Goal: Task Accomplishment & Management: Manage account settings

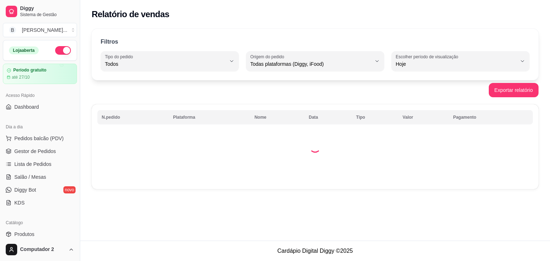
select select "ALL"
select select "0"
click at [36, 166] on span "Lista de Pedidos" at bounding box center [32, 164] width 37 height 7
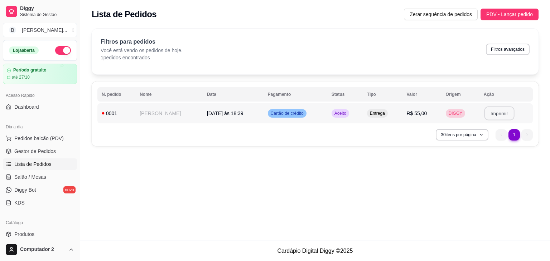
click at [494, 113] on button "Imprimir" at bounding box center [499, 114] width 30 height 14
click at [333, 113] on span "Aceito" at bounding box center [340, 114] width 15 height 6
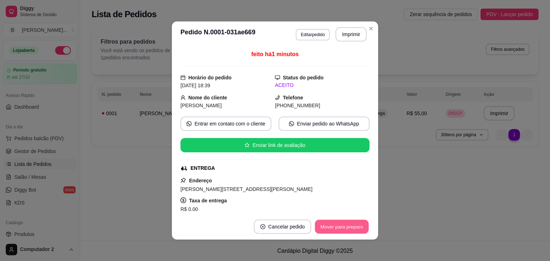
click at [328, 228] on button "Mover para preparo" at bounding box center [341, 227] width 54 height 14
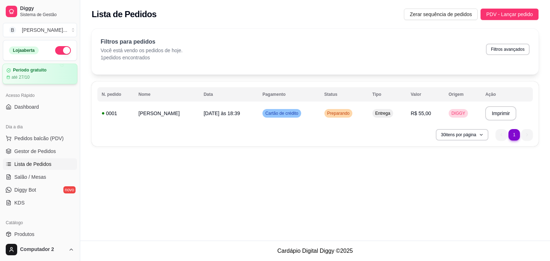
click at [35, 69] on article "Período gratuito" at bounding box center [30, 70] width 34 height 5
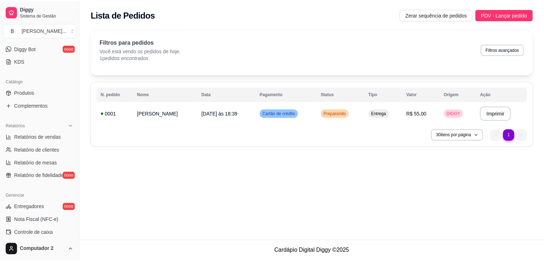
scroll to position [143, 0]
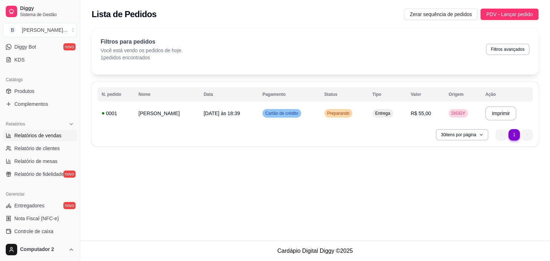
click at [54, 136] on span "Relatórios de vendas" at bounding box center [37, 135] width 47 height 7
select select "ALL"
select select "0"
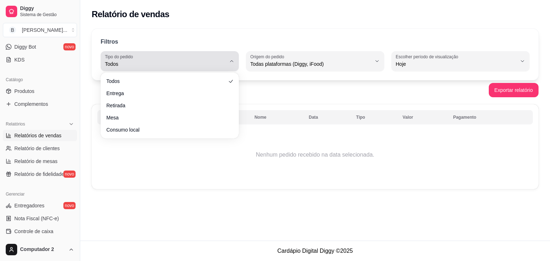
click at [220, 59] on div "Todos" at bounding box center [165, 61] width 121 height 14
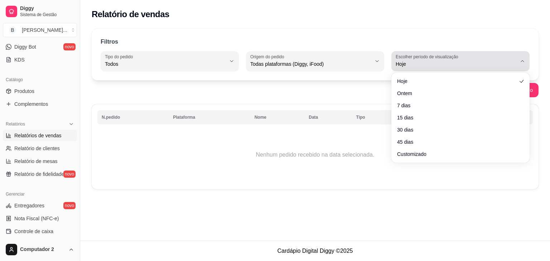
click at [414, 64] on span "Hoje" at bounding box center [455, 63] width 121 height 7
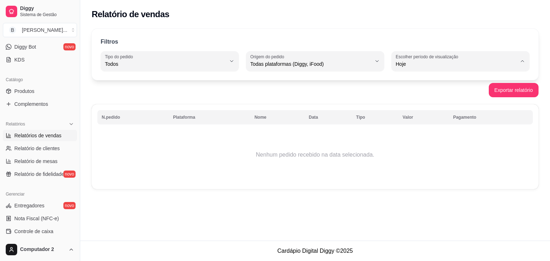
click at [403, 105] on span "7 dias" at bounding box center [456, 104] width 115 height 7
type input "7"
select select "7"
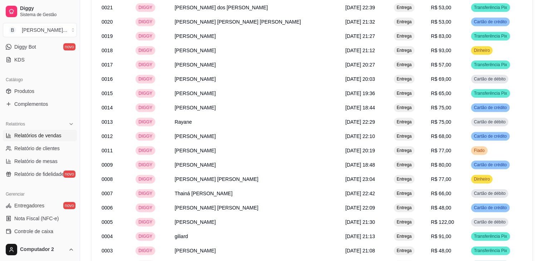
scroll to position [811, 0]
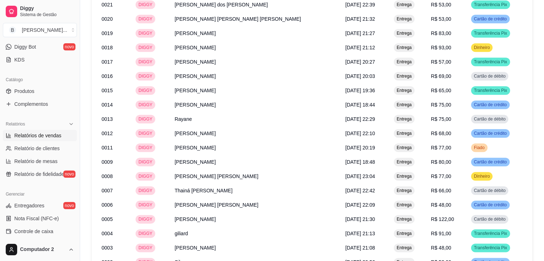
drag, startPoint x: 77, startPoint y: 166, endPoint x: 83, endPoint y: 145, distance: 21.8
drag, startPoint x: 77, startPoint y: 143, endPoint x: 78, endPoint y: 131, distance: 12.2
click at [78, 131] on button "Toggle Sidebar" at bounding box center [80, 130] width 6 height 261
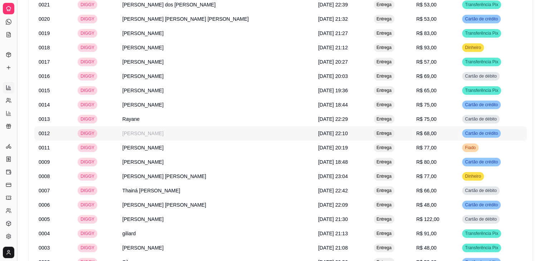
scroll to position [73, 0]
drag, startPoint x: 15, startPoint y: 128, endPoint x: 31, endPoint y: 125, distance: 16.4
drag, startPoint x: 19, startPoint y: 124, endPoint x: 33, endPoint y: 124, distance: 14.0
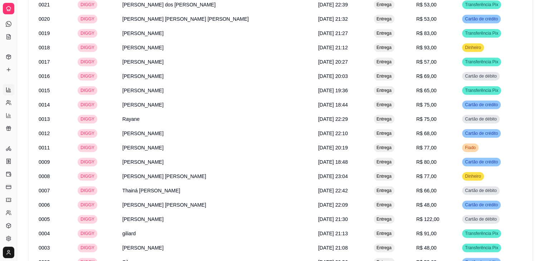
drag, startPoint x: 15, startPoint y: 121, endPoint x: 21, endPoint y: 122, distance: 5.8
drag, startPoint x: 16, startPoint y: 122, endPoint x: 21, endPoint y: 123, distance: 5.6
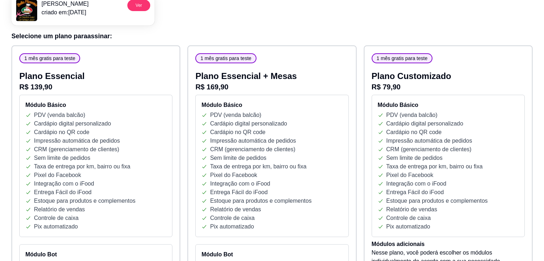
scroll to position [55, 0]
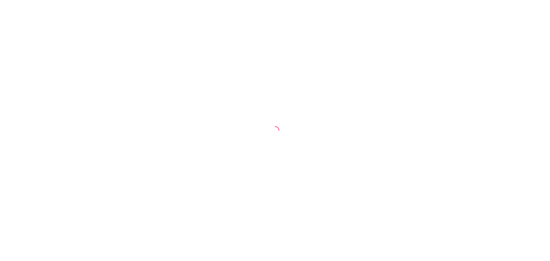
select select "ALL"
select select "0"
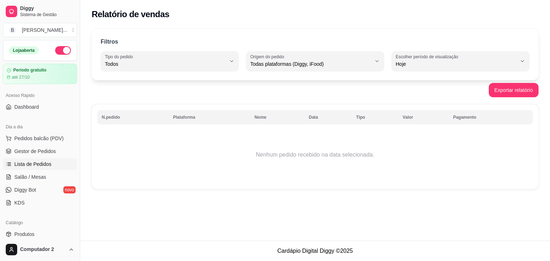
click at [39, 161] on span "Lista de Pedidos" at bounding box center [32, 164] width 37 height 7
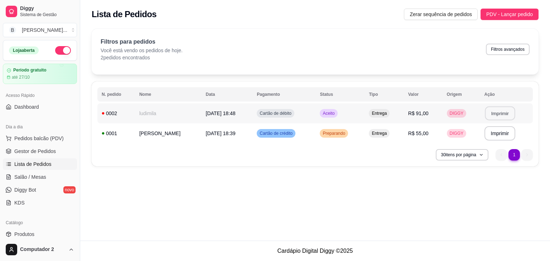
click at [495, 111] on button "Imprimir" at bounding box center [499, 114] width 30 height 14
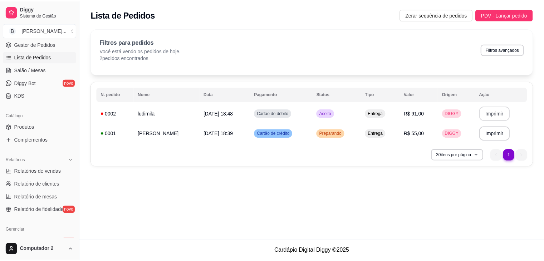
scroll to position [113, 0]
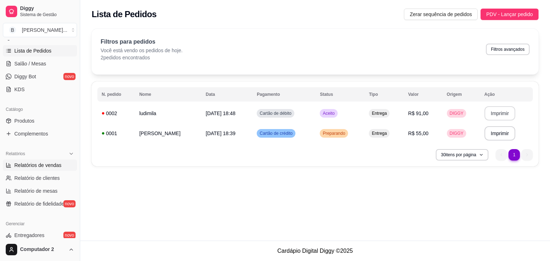
click at [55, 164] on span "Relatórios de vendas" at bounding box center [37, 165] width 47 height 7
select select "ALL"
select select "0"
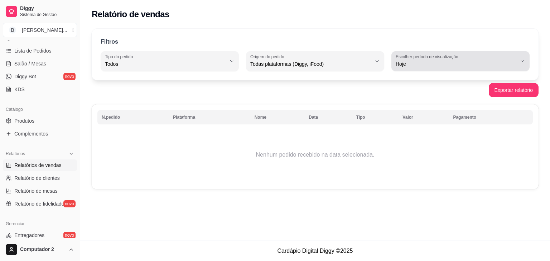
click at [432, 60] on div "Hoje" at bounding box center [455, 61] width 121 height 14
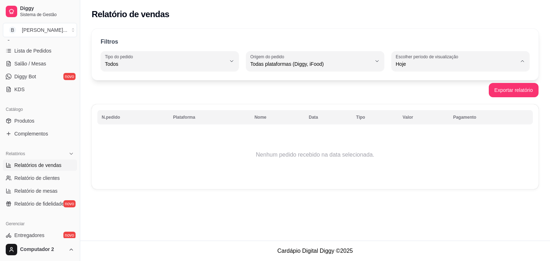
click at [406, 108] on span "7 dias" at bounding box center [456, 104] width 115 height 7
type input "7"
select select "7"
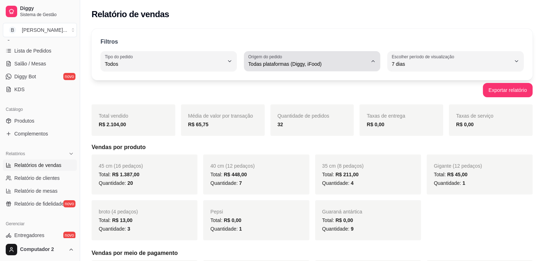
click at [293, 66] on span "Todas plataformas (Diggy, iFood)" at bounding box center [307, 63] width 119 height 7
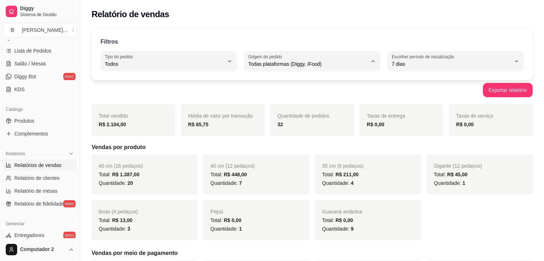
click at [279, 91] on span "Diggy" at bounding box center [308, 92] width 113 height 7
type input "DIGGY"
select select "DIGGY"
click at [34, 52] on span "Lista de Pedidos" at bounding box center [32, 50] width 37 height 7
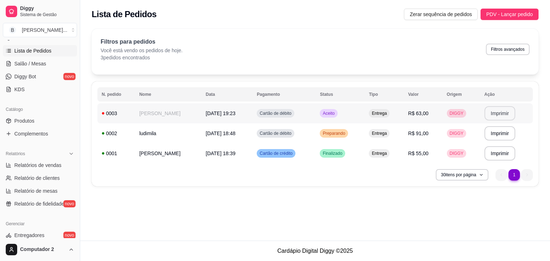
click at [497, 113] on button "Imprimir" at bounding box center [499, 113] width 31 height 14
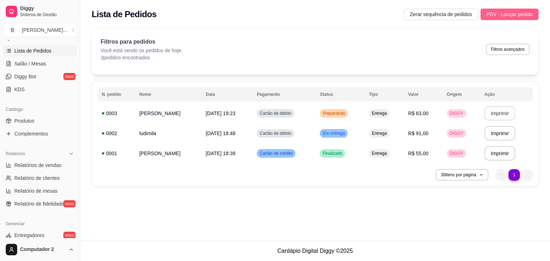
click at [505, 12] on span "PDV - Lançar pedido" at bounding box center [509, 14] width 47 height 8
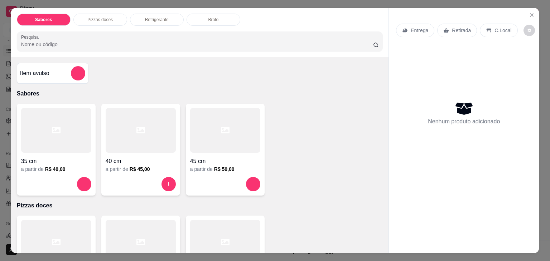
click at [241, 153] on div "45 cm" at bounding box center [225, 159] width 70 height 13
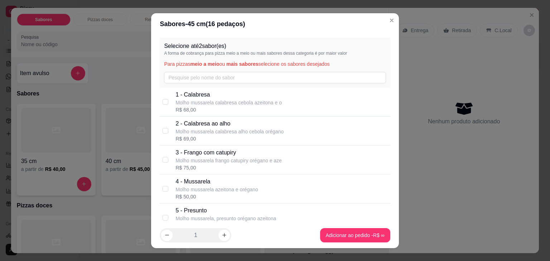
click at [233, 102] on p "Molho mussarela calabresa cebola azeitona e o" at bounding box center [228, 102] width 106 height 7
checkbox input "true"
click at [201, 151] on p "3 - Frango com catupiry" at bounding box center [228, 152] width 106 height 9
checkbox input "true"
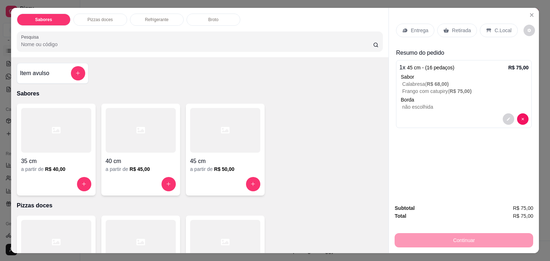
click at [417, 103] on p "não escolhida" at bounding box center [465, 106] width 126 height 7
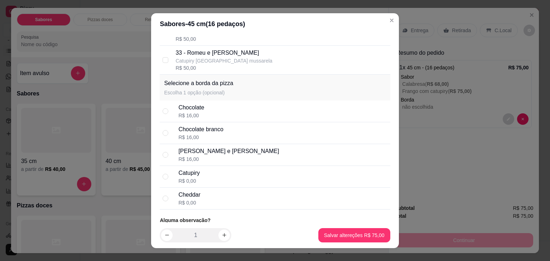
scroll to position [985, 0]
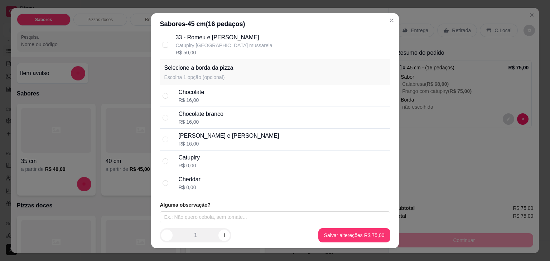
click at [269, 162] on div "Catupiry R$ 0,00" at bounding box center [282, 161] width 209 height 16
radio input "true"
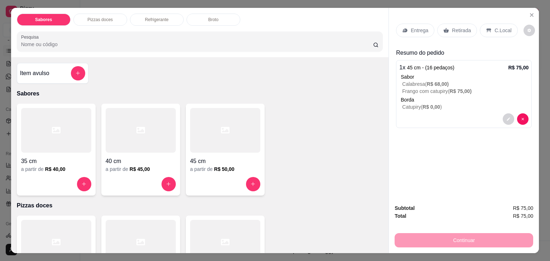
click at [453, 27] on p "Retirada" at bounding box center [461, 30] width 19 height 7
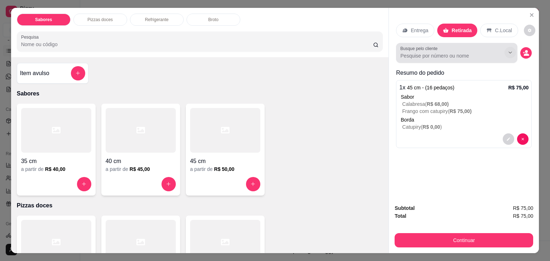
click at [504, 50] on button "Show suggestions" at bounding box center [509, 52] width 11 height 11
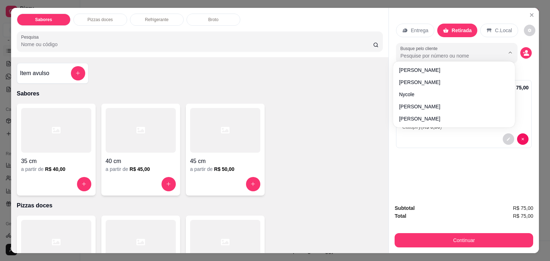
click at [476, 52] on input "Busque pelo cliente" at bounding box center [446, 55] width 93 height 7
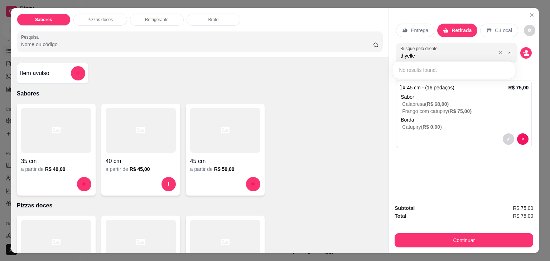
type input "thyelle"
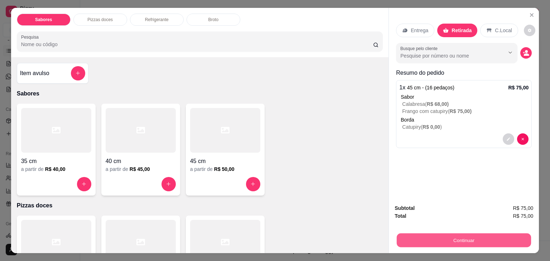
click at [463, 234] on button "Continuar" at bounding box center [463, 241] width 134 height 14
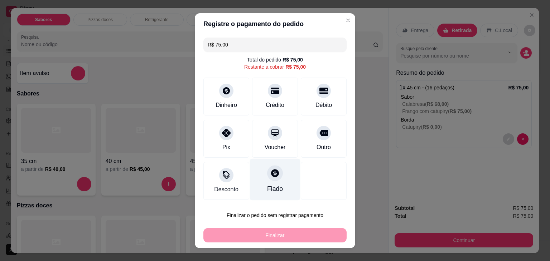
click at [270, 176] on icon at bounding box center [274, 173] width 9 height 9
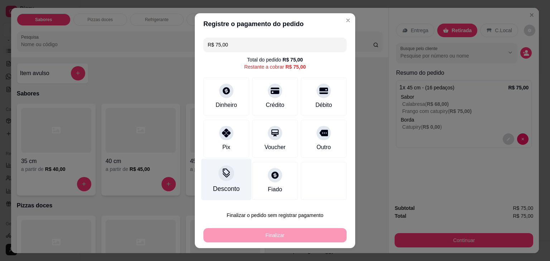
click at [219, 184] on div "Desconto" at bounding box center [226, 179] width 50 height 42
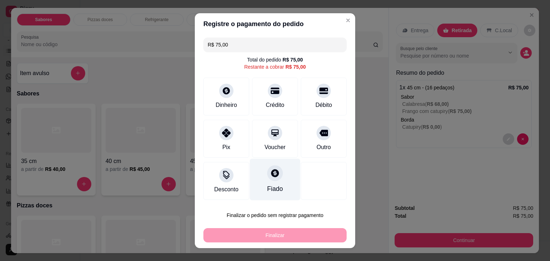
click at [254, 176] on div "Fiado" at bounding box center [275, 179] width 50 height 42
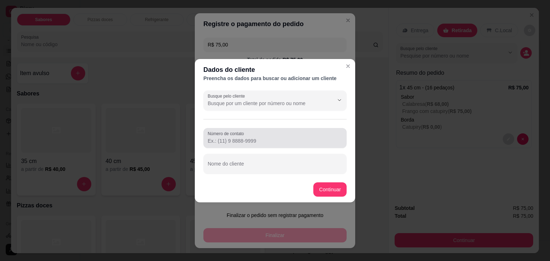
click at [259, 139] on input "Número de contato" at bounding box center [275, 140] width 135 height 7
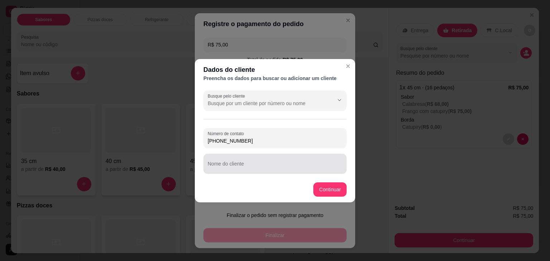
type input "(21) 99940-7344"
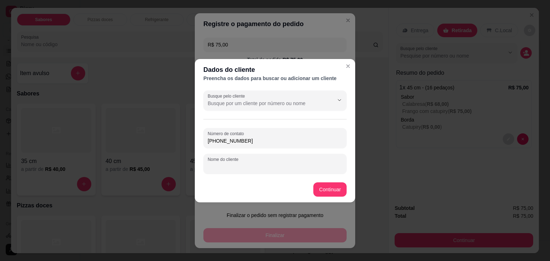
click at [246, 169] on input "Nome do cliente" at bounding box center [275, 166] width 135 height 7
type input "Thyelle Torres"
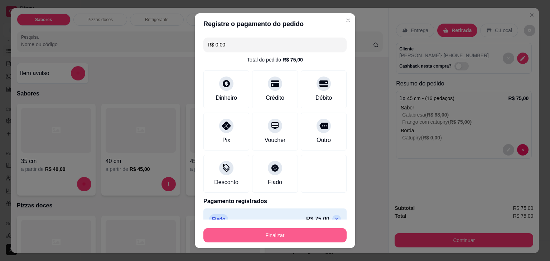
click at [281, 234] on button "Finalizar" at bounding box center [274, 235] width 143 height 14
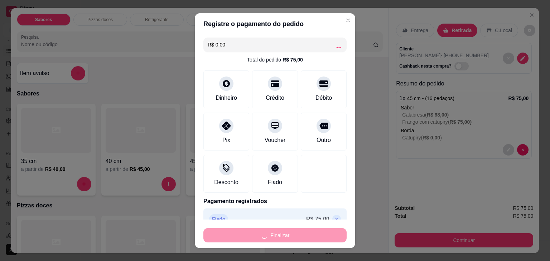
type input "-R$ 75,00"
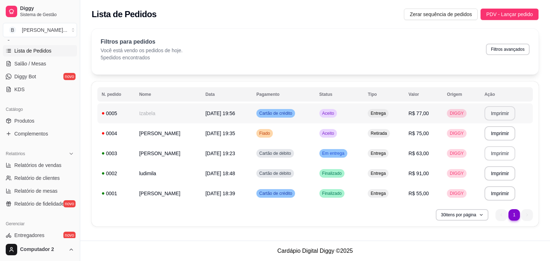
click at [498, 113] on button "Imprimir" at bounding box center [499, 113] width 31 height 14
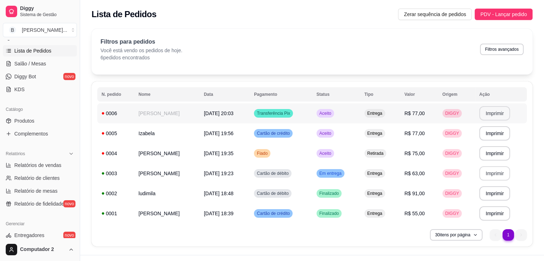
click at [488, 115] on button "Imprimir" at bounding box center [494, 113] width 31 height 14
click at [333, 132] on span "Aceito" at bounding box center [325, 134] width 15 height 6
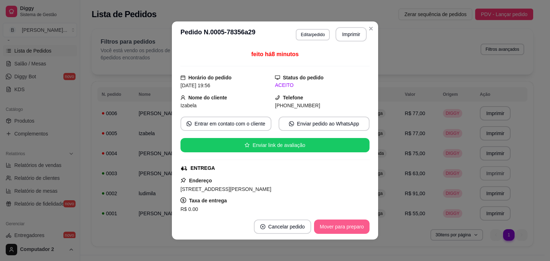
click at [330, 224] on button "Mover para preparo" at bounding box center [341, 227] width 55 height 14
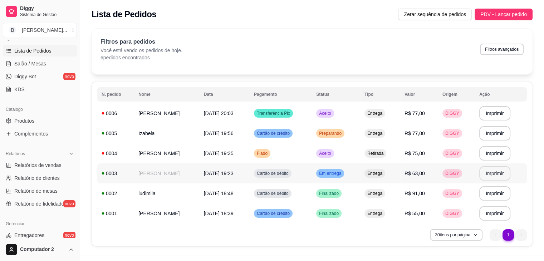
click at [339, 170] on div "Em entrega" at bounding box center [330, 173] width 28 height 9
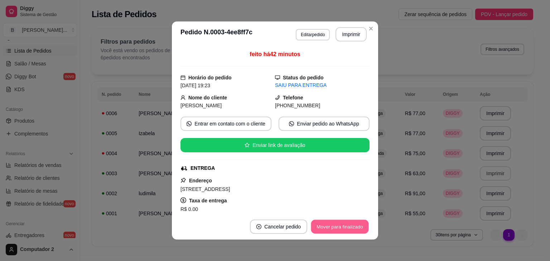
click at [329, 225] on button "Mover para finalizado" at bounding box center [340, 227] width 58 height 14
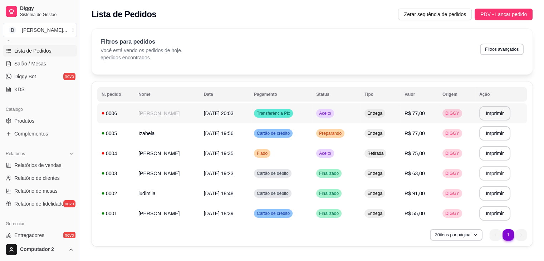
click at [330, 112] on span "Aceito" at bounding box center [325, 114] width 15 height 6
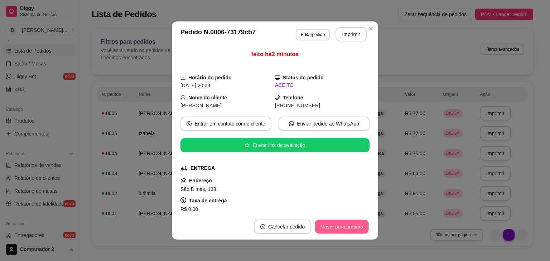
click at [330, 224] on button "Mover para preparo" at bounding box center [341, 227] width 54 height 14
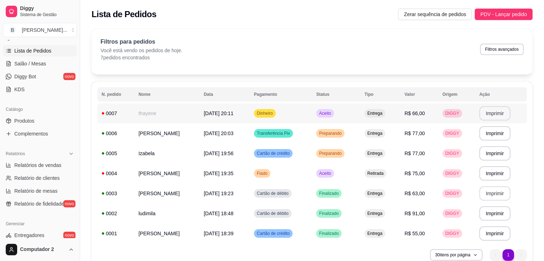
click at [491, 113] on button "Imprimir" at bounding box center [494, 113] width 31 height 14
click at [489, 113] on button "Imprimir" at bounding box center [495, 114] width 30 height 14
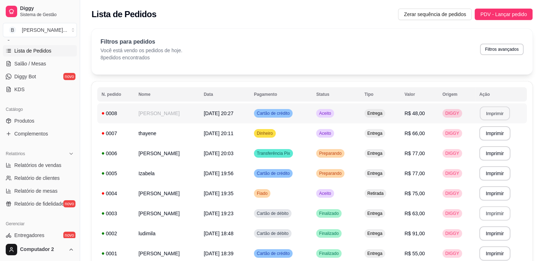
click at [499, 115] on button "Imprimir" at bounding box center [495, 114] width 30 height 14
click at [343, 175] on span "Preparando" at bounding box center [330, 174] width 25 height 6
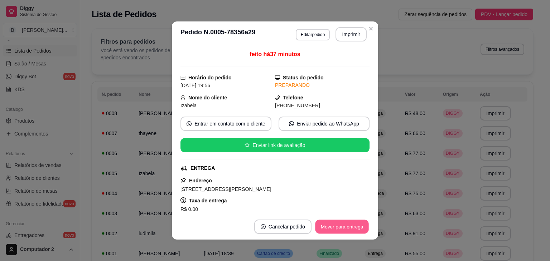
click at [341, 222] on button "Mover para entrega" at bounding box center [342, 227] width 54 height 14
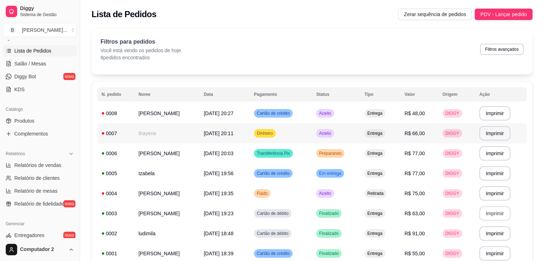
click at [334, 137] on div "Aceito" at bounding box center [325, 133] width 18 height 9
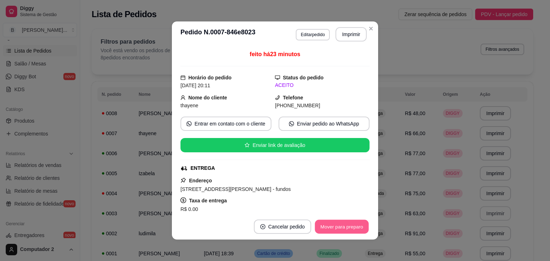
click at [338, 228] on button "Mover para preparo" at bounding box center [341, 227] width 54 height 14
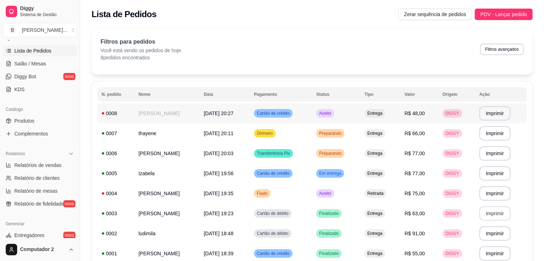
click at [360, 113] on td "Aceito" at bounding box center [336, 113] width 48 height 20
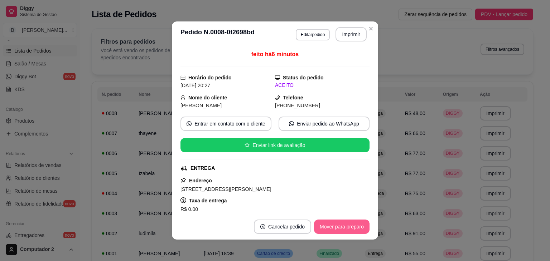
click at [353, 220] on button "Mover para preparo" at bounding box center [341, 227] width 55 height 14
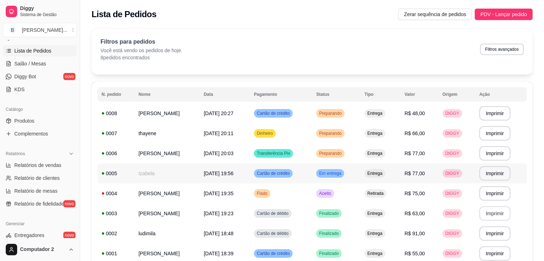
click at [343, 173] on span "Em entrega" at bounding box center [330, 174] width 25 height 6
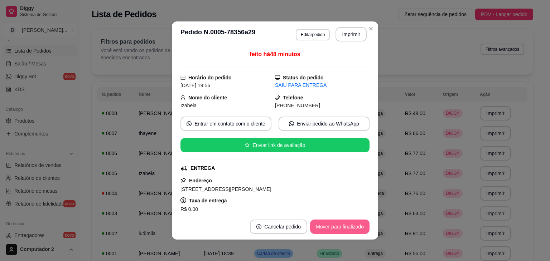
click at [330, 227] on button "Mover para finalizado" at bounding box center [339, 227] width 59 height 14
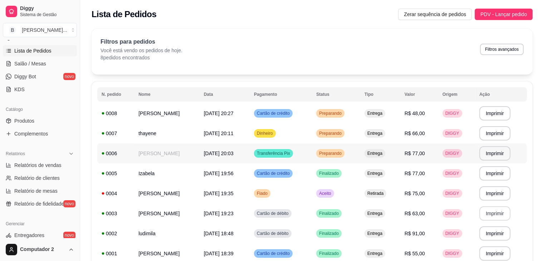
click at [400, 157] on td "Entrega" at bounding box center [380, 153] width 40 height 20
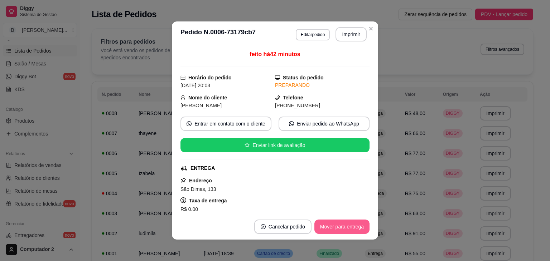
click at [340, 224] on button "Mover para entrega" at bounding box center [341, 227] width 55 height 14
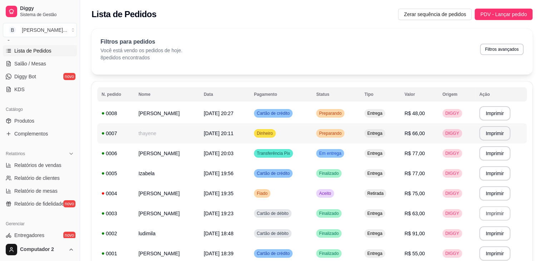
click at [343, 132] on span "Preparando" at bounding box center [330, 134] width 25 height 6
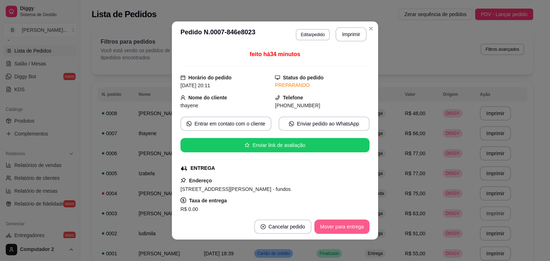
click at [324, 225] on button "Mover para entrega" at bounding box center [341, 227] width 55 height 14
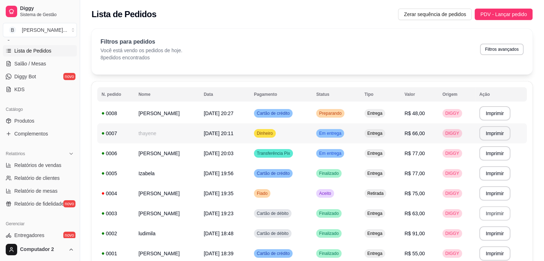
click at [380, 139] on td "Entrega" at bounding box center [380, 133] width 40 height 20
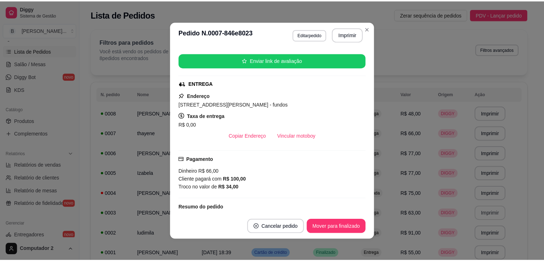
scroll to position [87, 0]
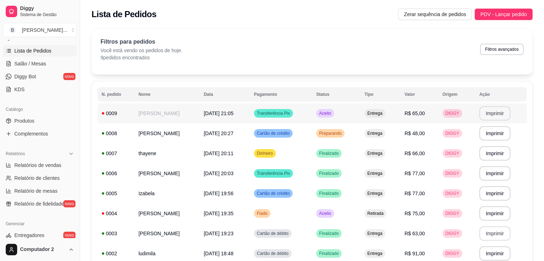
click at [502, 113] on button "Imprimir" at bounding box center [494, 113] width 31 height 14
